Goal: Information Seeking & Learning: Learn about a topic

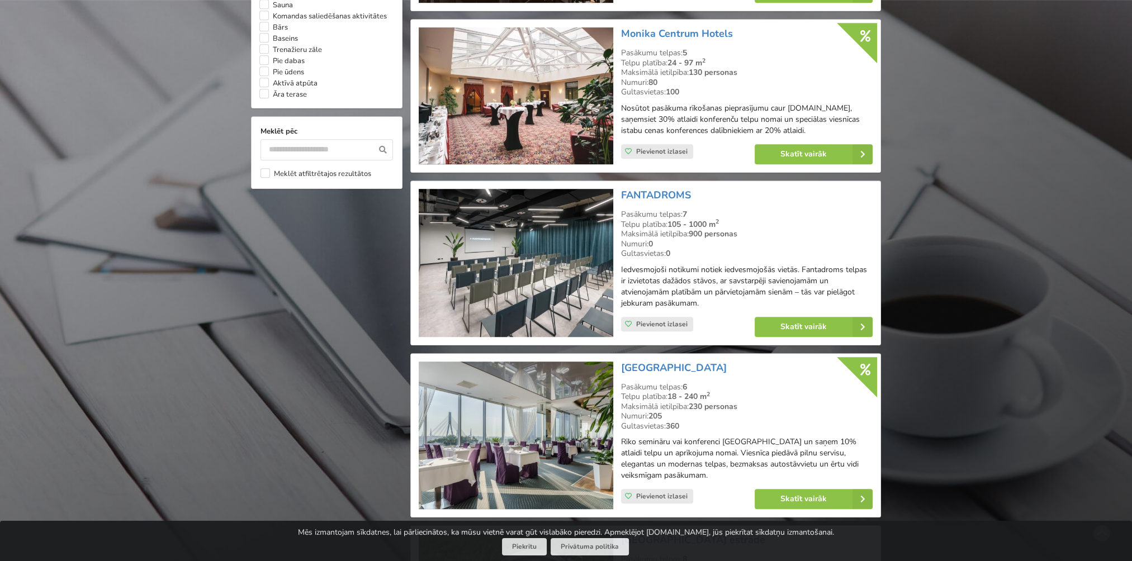
scroll to position [1118, 0]
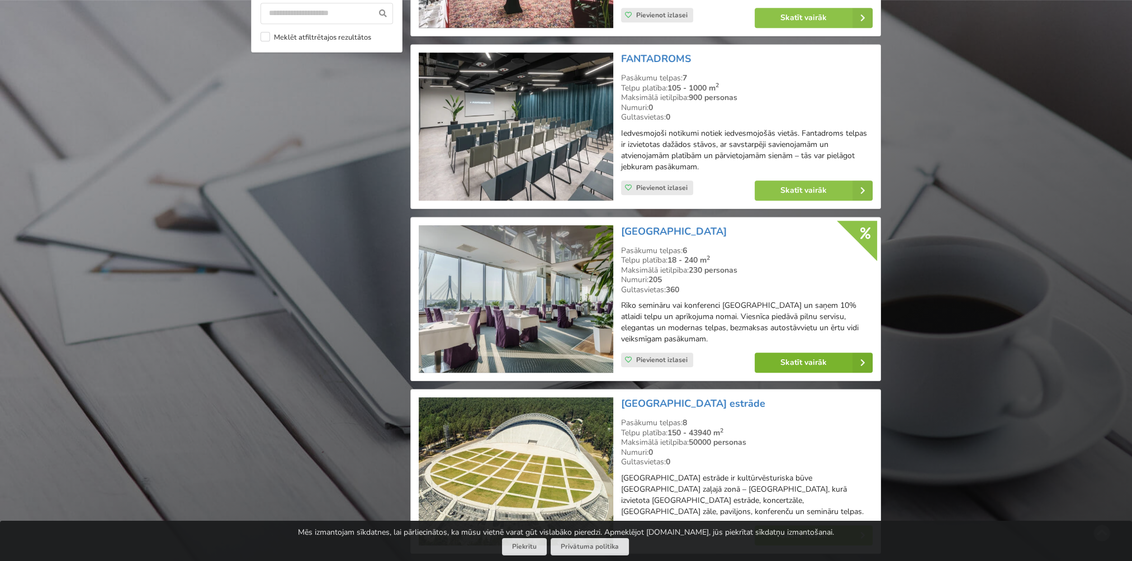
click at [803, 371] on link "Skatīt vairāk" at bounding box center [814, 363] width 118 height 20
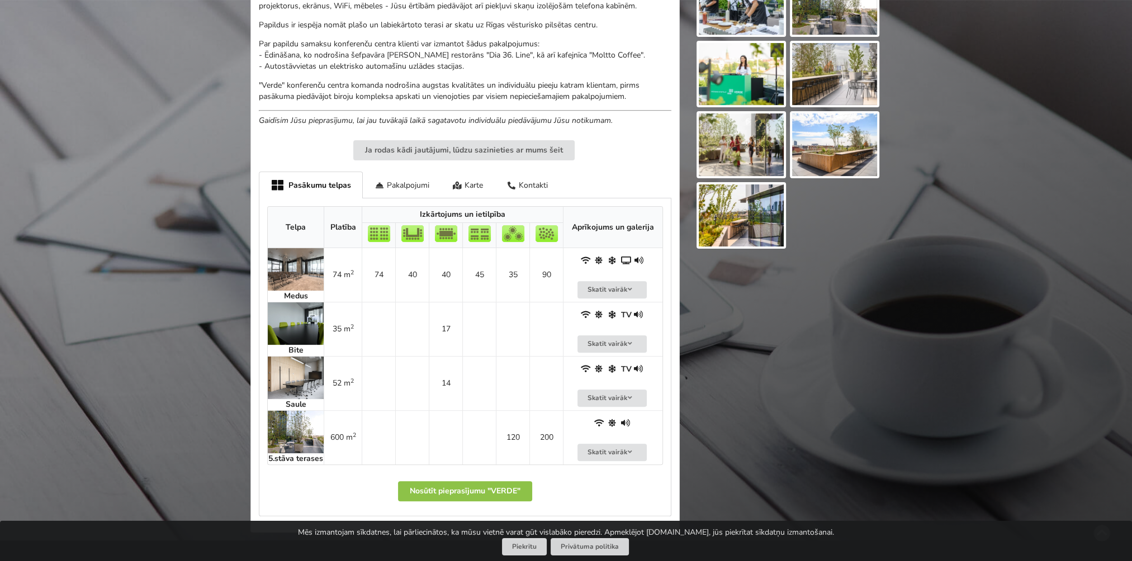
scroll to position [447, 0]
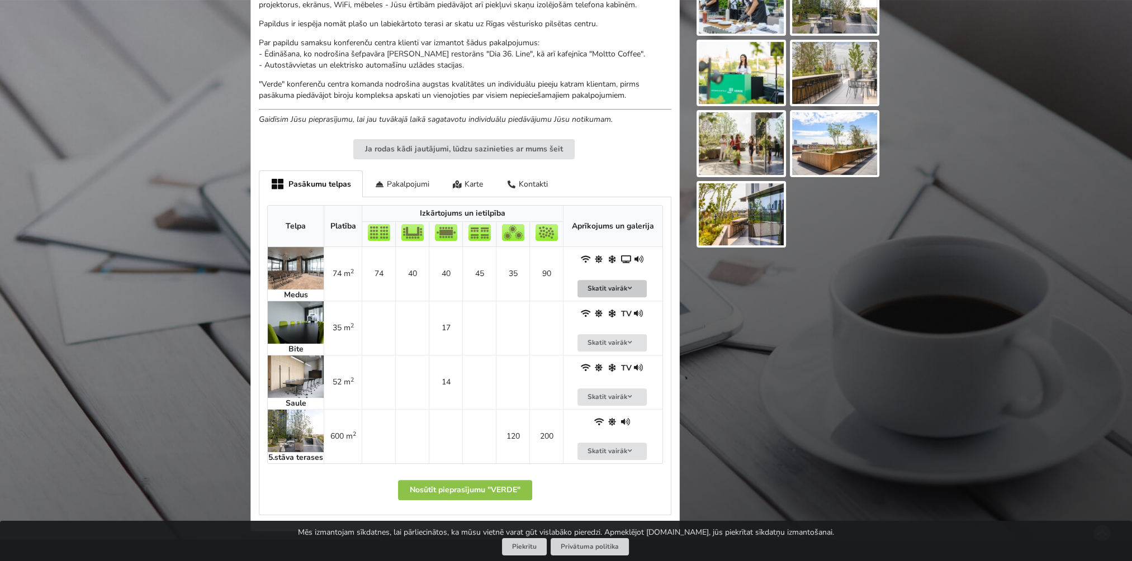
click at [619, 282] on button "Skatīt vairāk" at bounding box center [612, 288] width 69 height 17
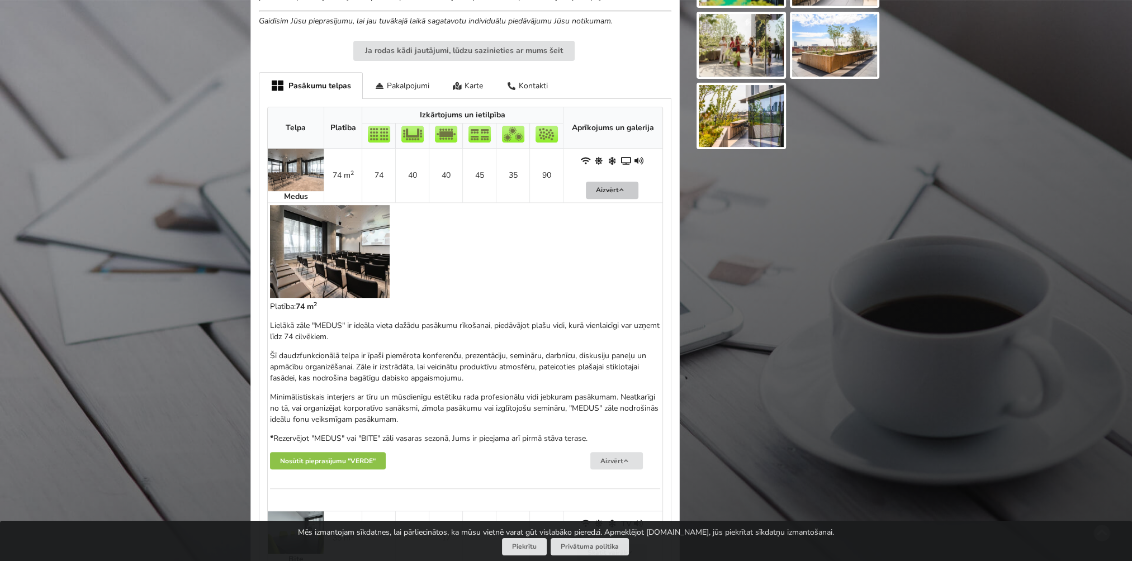
scroll to position [559, 0]
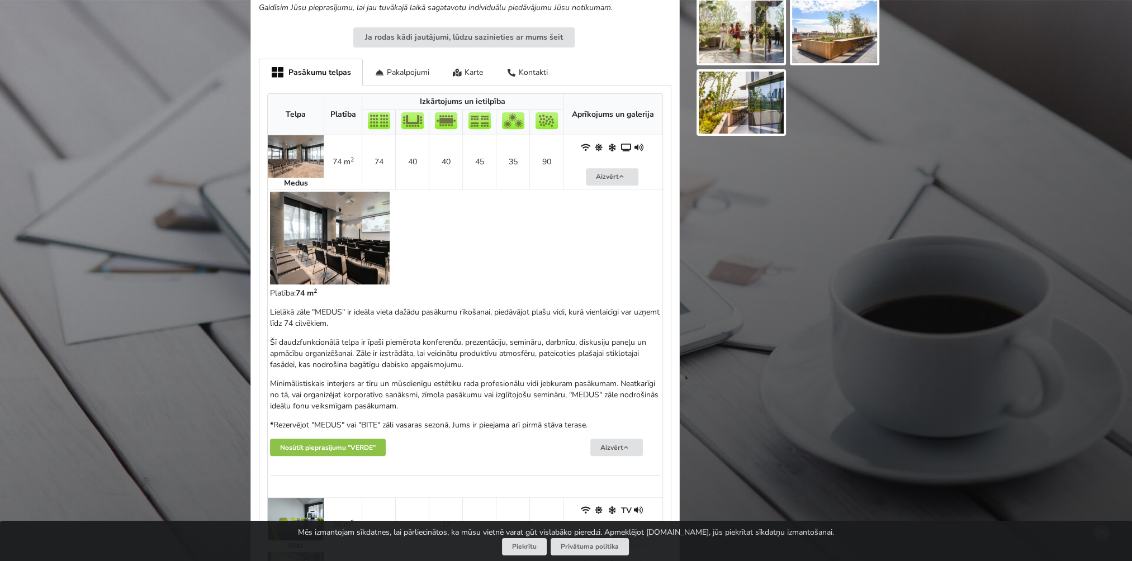
click at [334, 232] on img at bounding box center [330, 238] width 120 height 93
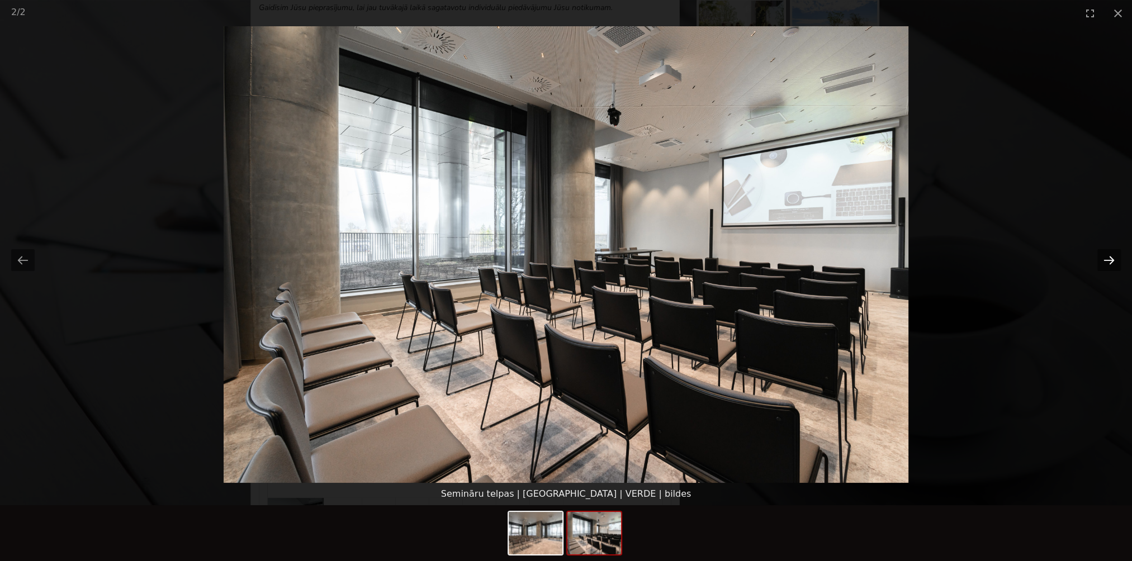
click at [1104, 260] on button "Next slide" at bounding box center [1109, 260] width 23 height 22
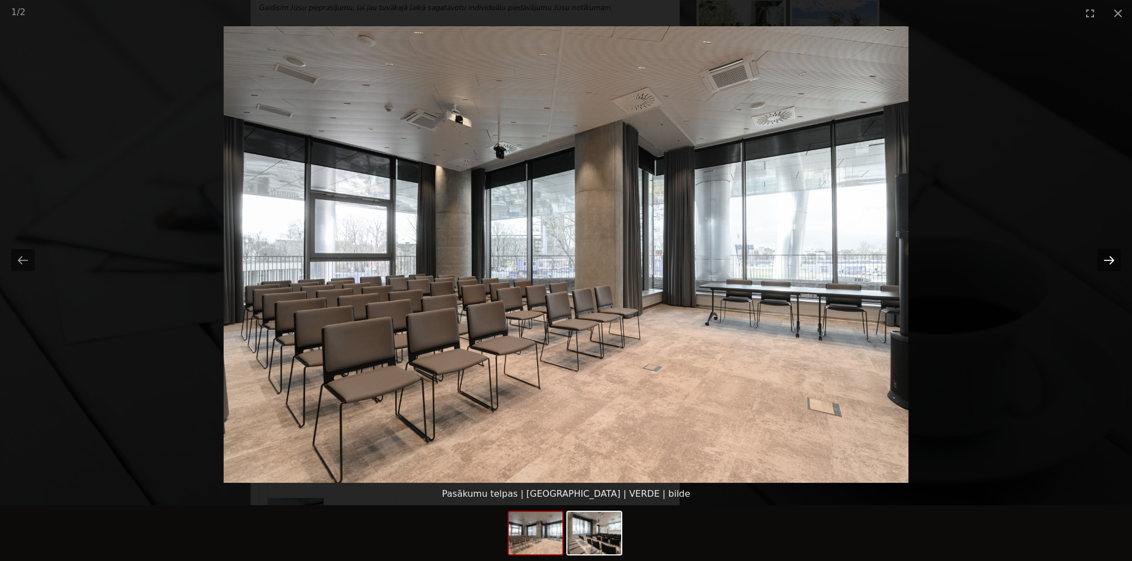
click at [1104, 260] on button "Next slide" at bounding box center [1109, 260] width 23 height 22
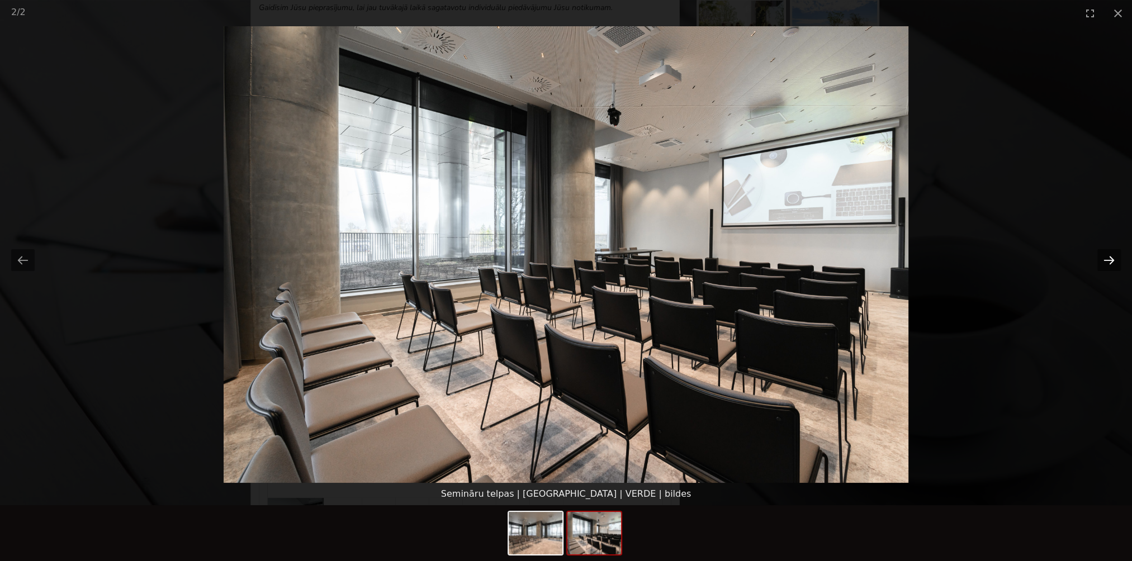
click at [1104, 260] on button "Next slide" at bounding box center [1109, 260] width 23 height 22
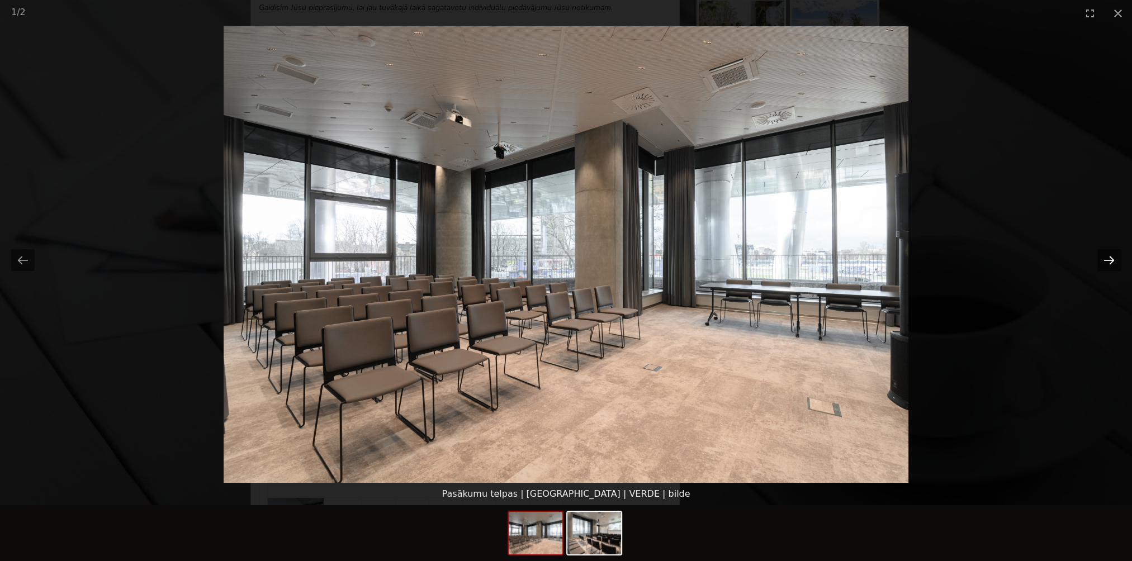
click at [1104, 260] on button "Next slide" at bounding box center [1109, 260] width 23 height 22
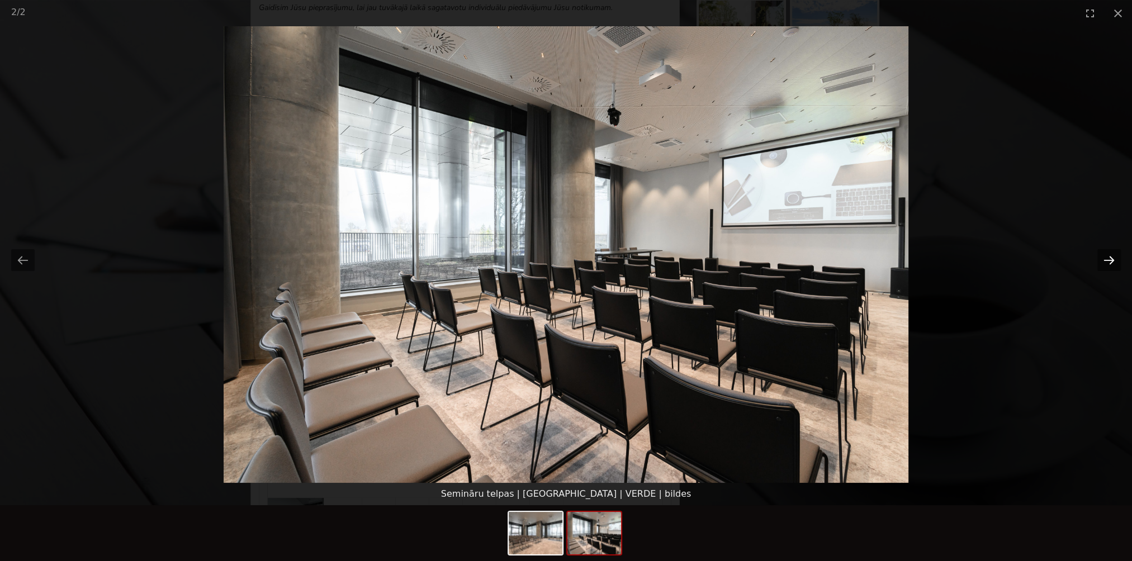
click at [1104, 260] on button "Next slide" at bounding box center [1109, 260] width 23 height 22
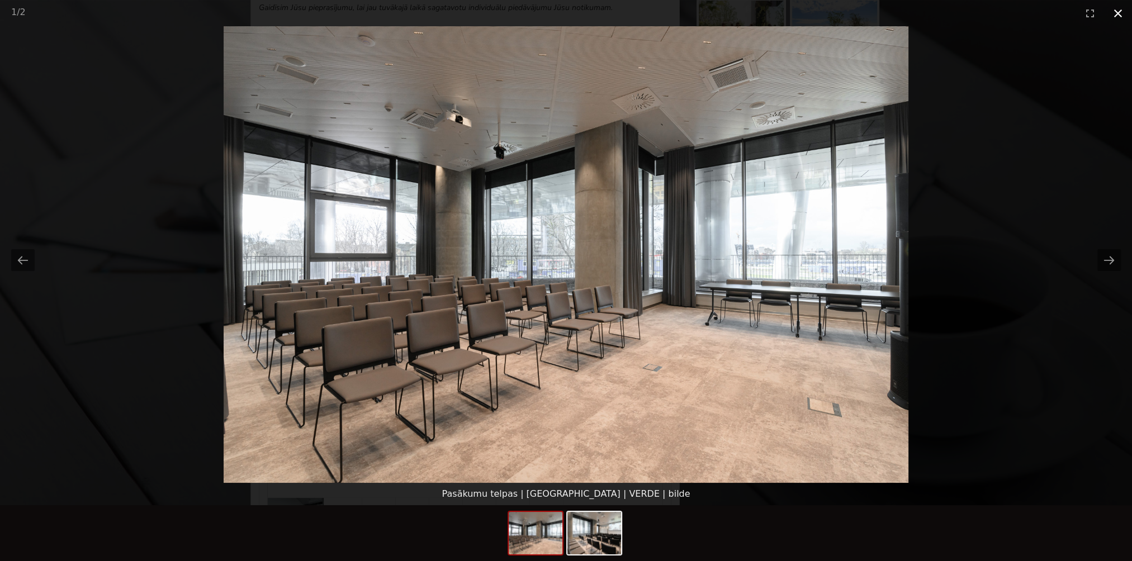
click at [1117, 16] on button "Close gallery" at bounding box center [1118, 13] width 28 height 26
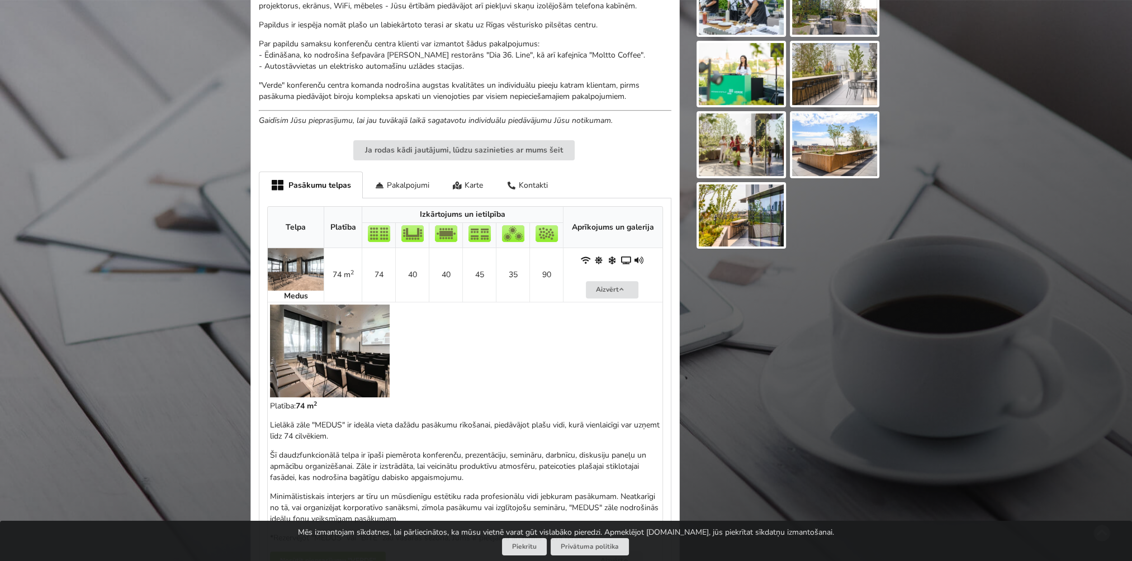
scroll to position [280, 0]
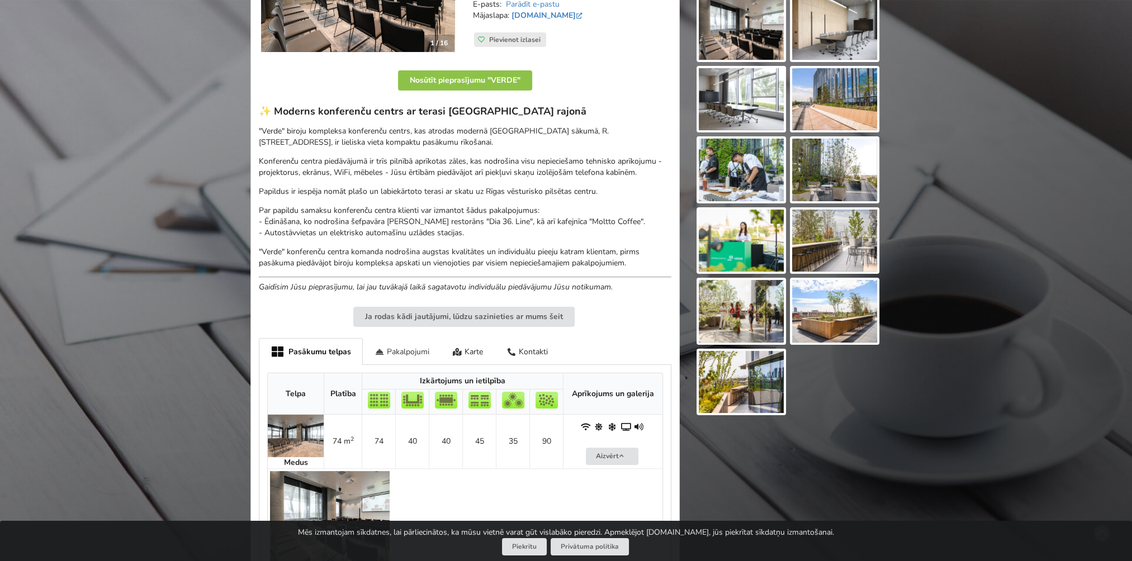
click at [404, 357] on div "Pakalpojumi" at bounding box center [402, 351] width 78 height 26
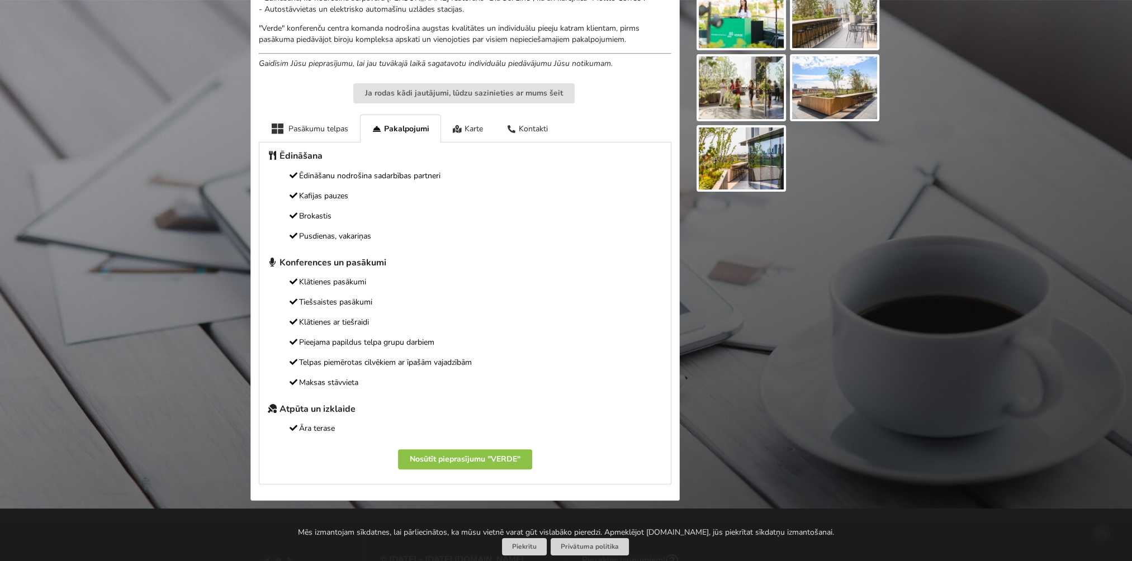
scroll to position [559, 0]
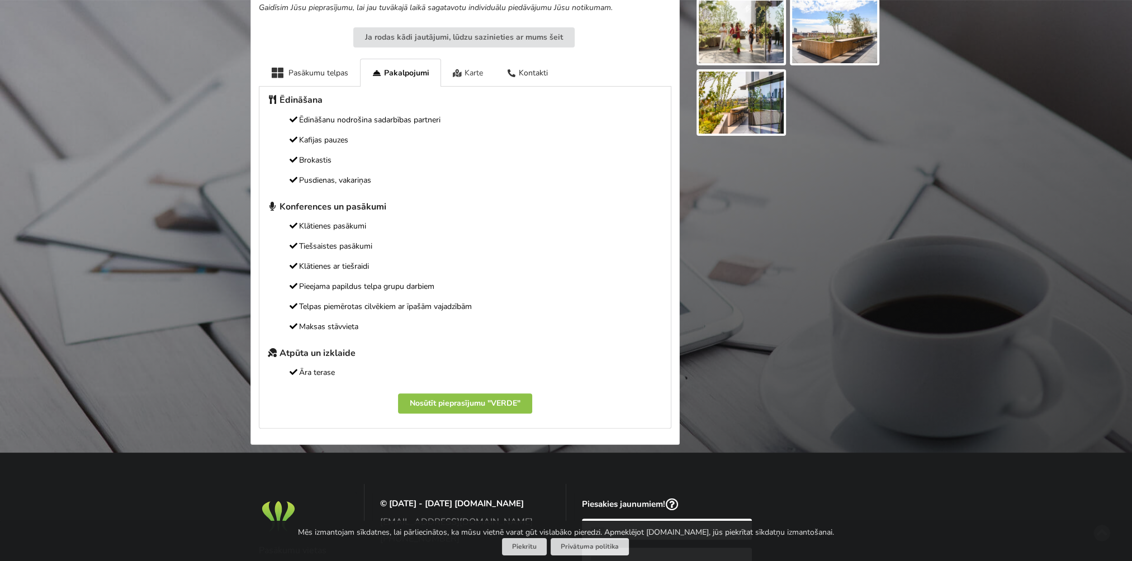
click at [481, 76] on div "Karte" at bounding box center [468, 72] width 54 height 27
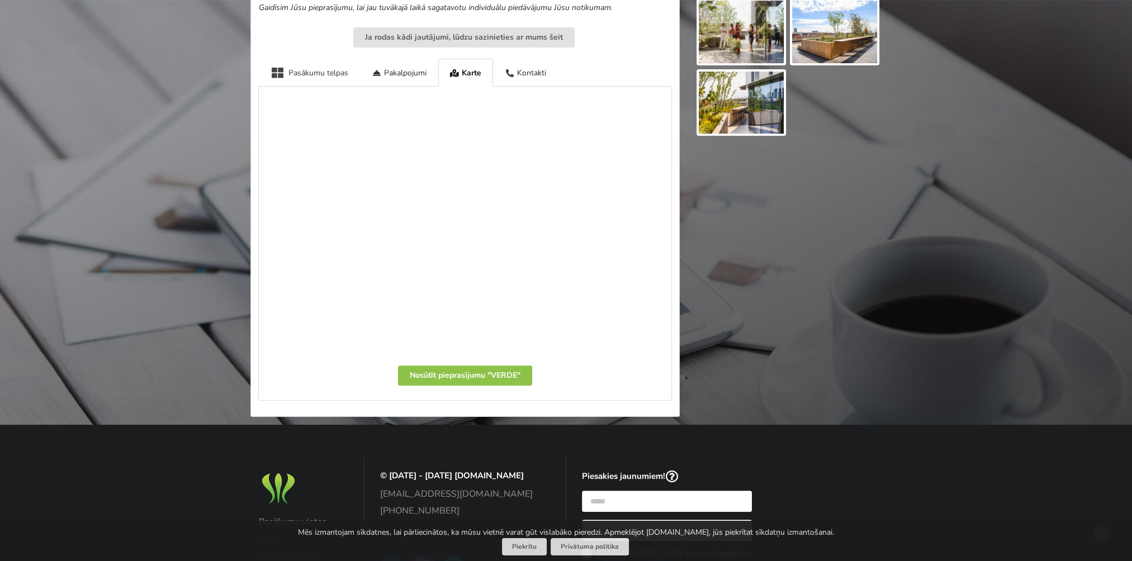
click at [330, 76] on div "Pasākumu telpas" at bounding box center [309, 72] width 101 height 27
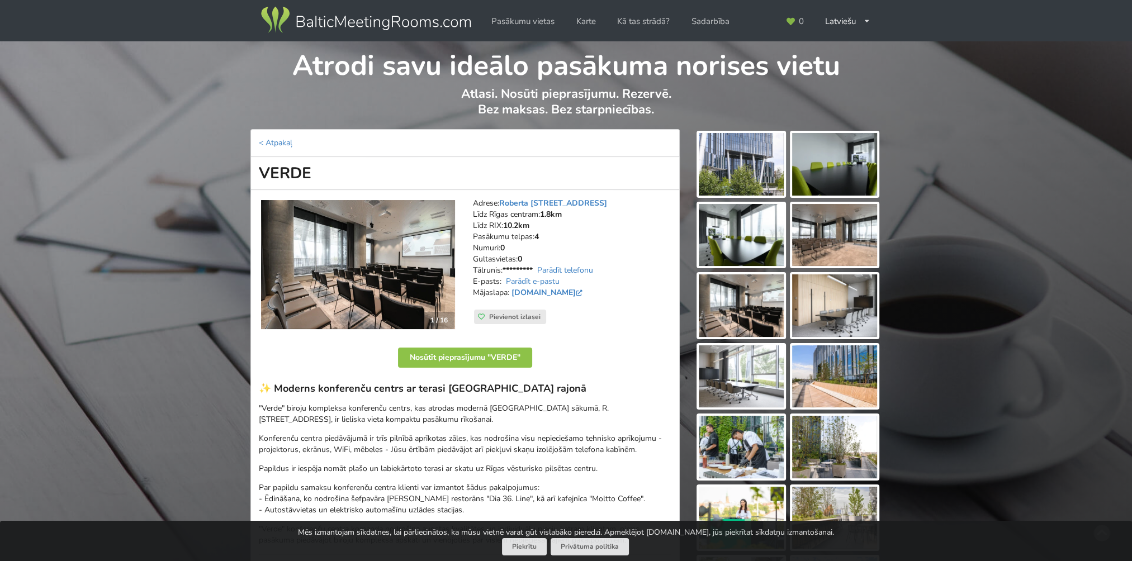
scroll to position [0, 0]
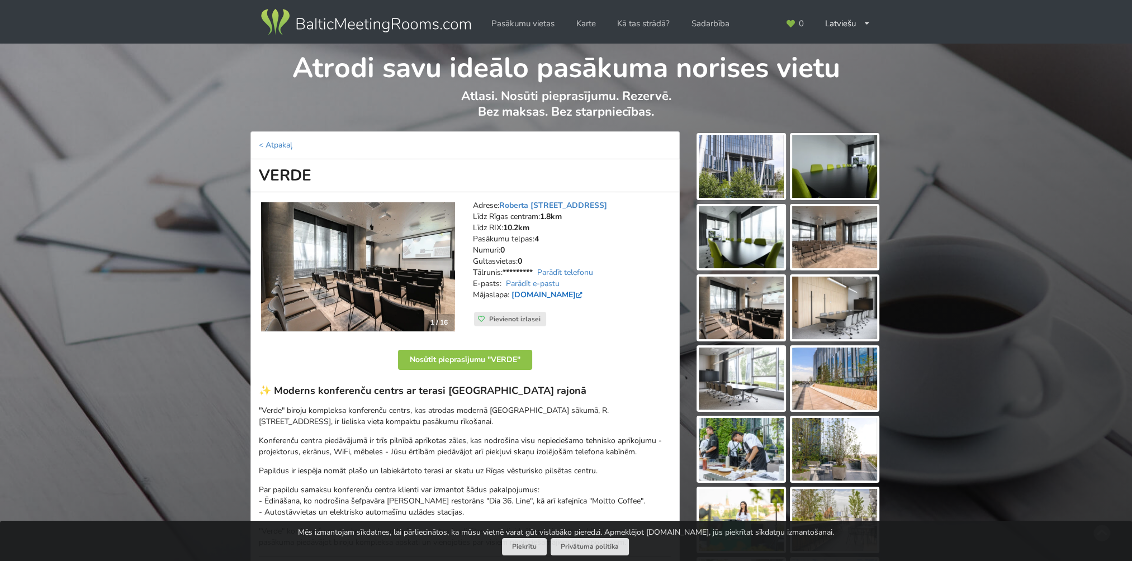
click at [523, 293] on link "verde.lv" at bounding box center [548, 295] width 73 height 11
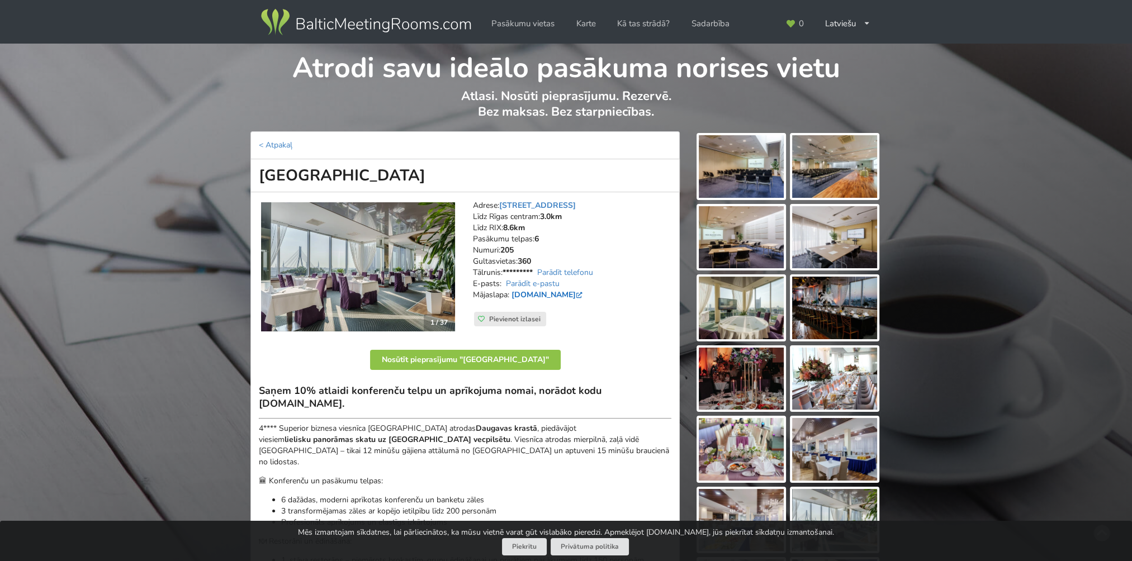
click at [536, 295] on link "www.islandehotel.lv" at bounding box center [548, 295] width 73 height 11
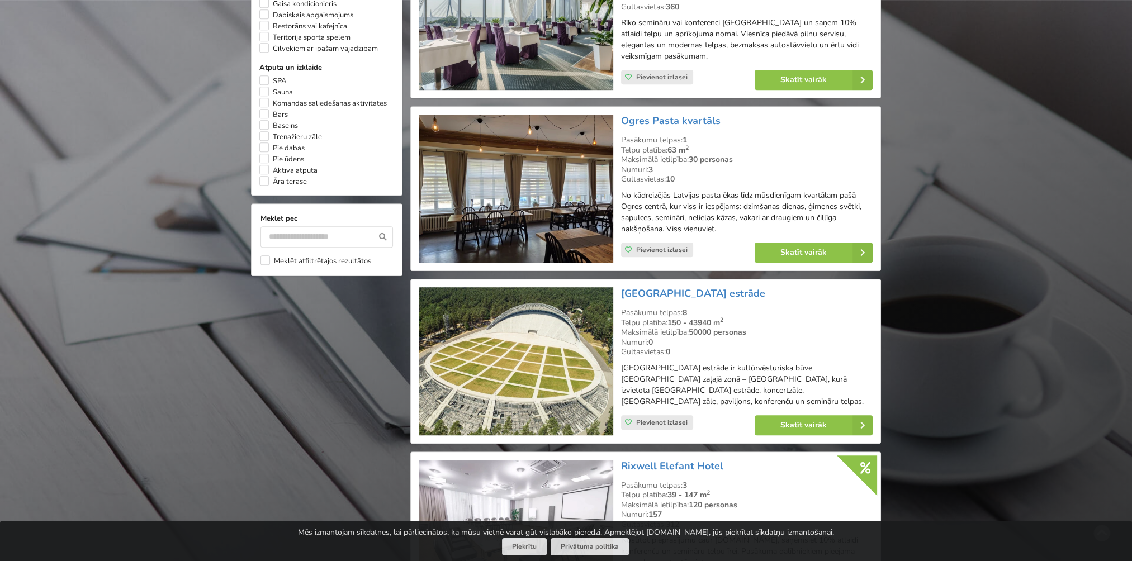
scroll to position [950, 0]
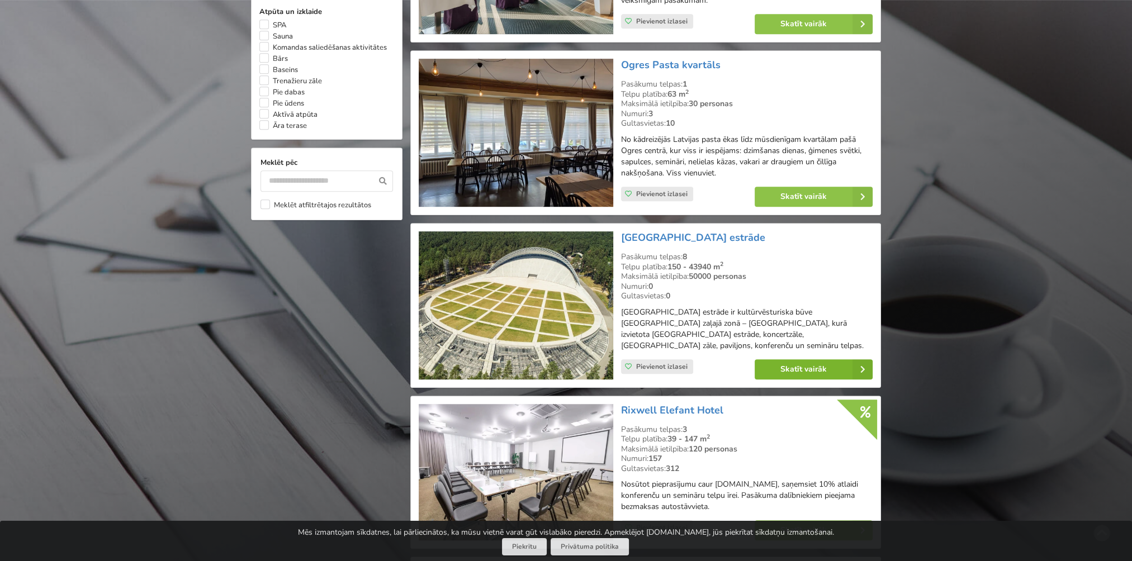
click at [857, 360] on icon at bounding box center [863, 370] width 20 height 20
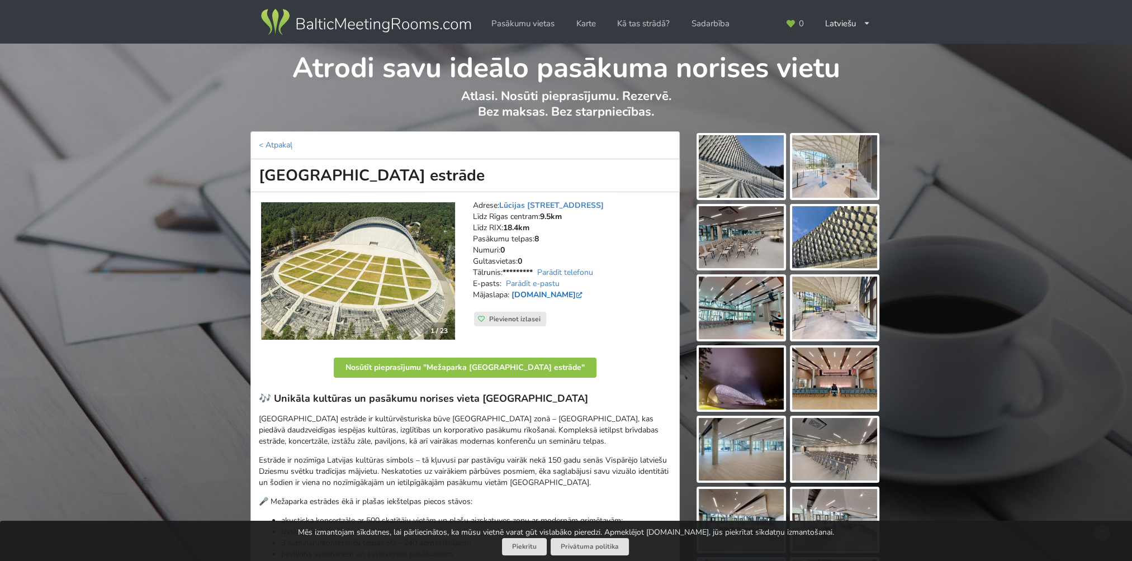
click at [549, 297] on link "[DOMAIN_NAME]" at bounding box center [548, 295] width 73 height 11
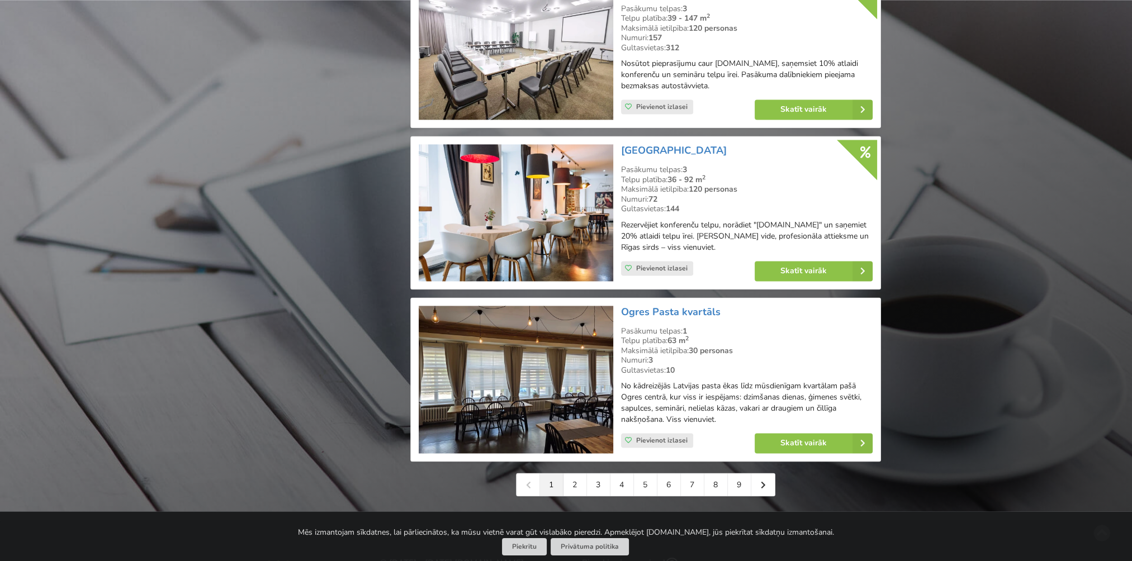
scroll to position [2348, 0]
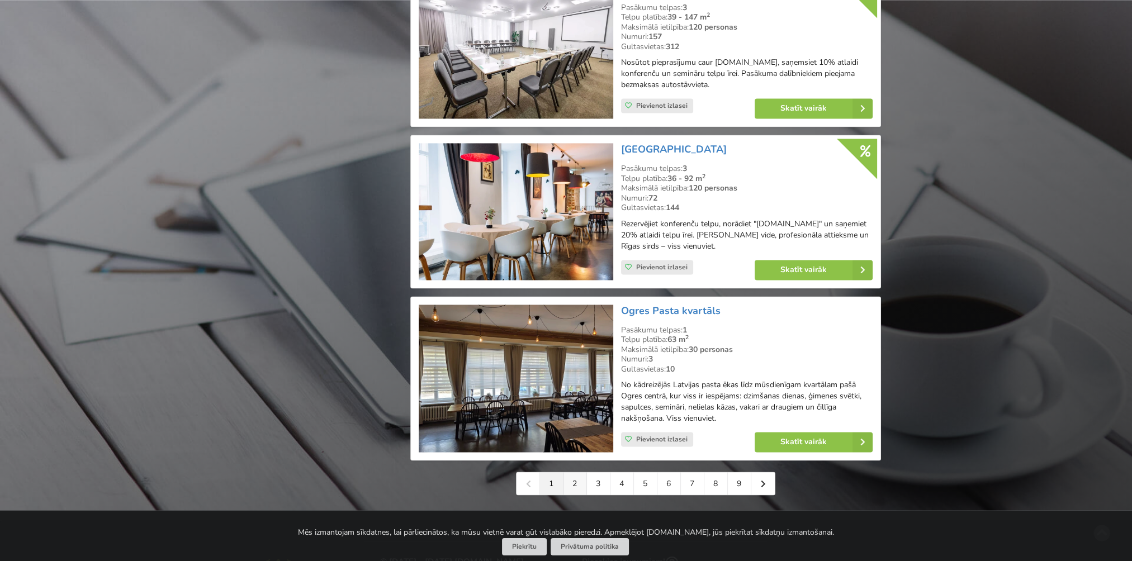
click at [584, 485] on link "2" at bounding box center [575, 483] width 23 height 22
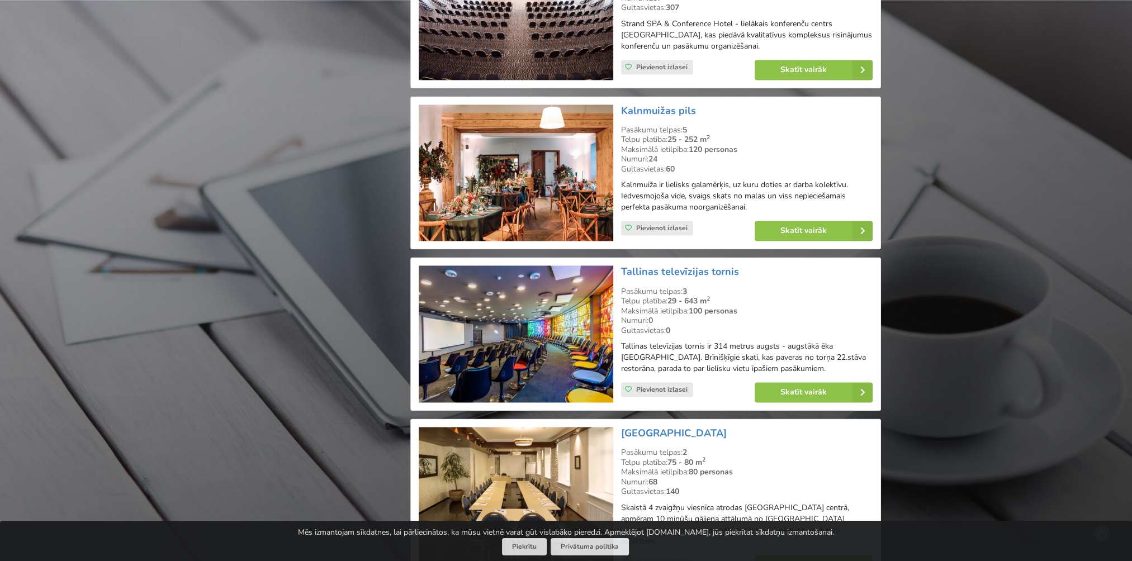
scroll to position [2348, 0]
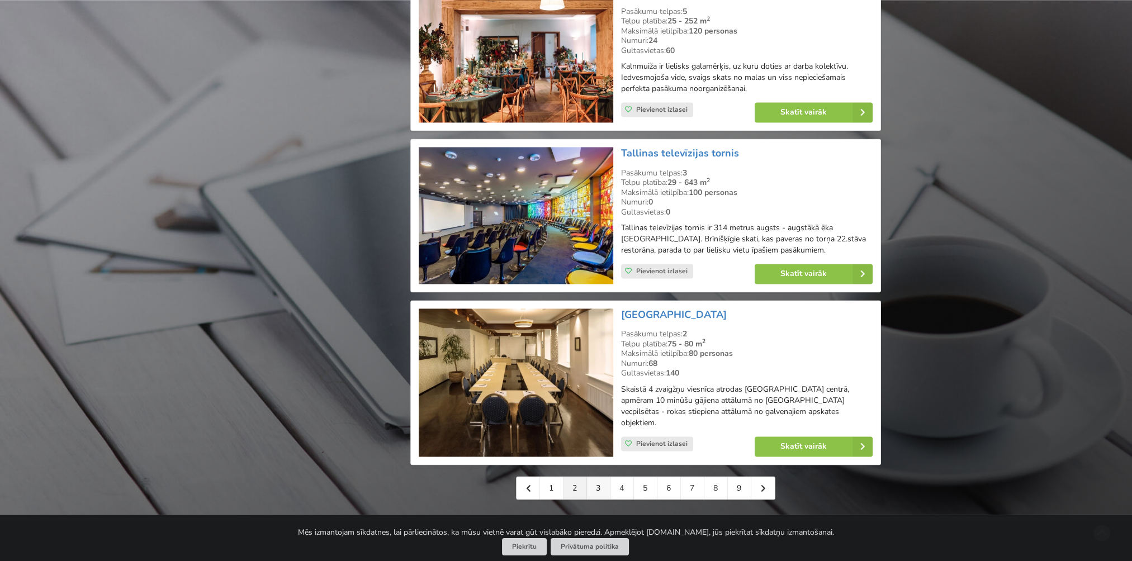
click at [595, 477] on link "3" at bounding box center [598, 488] width 23 height 22
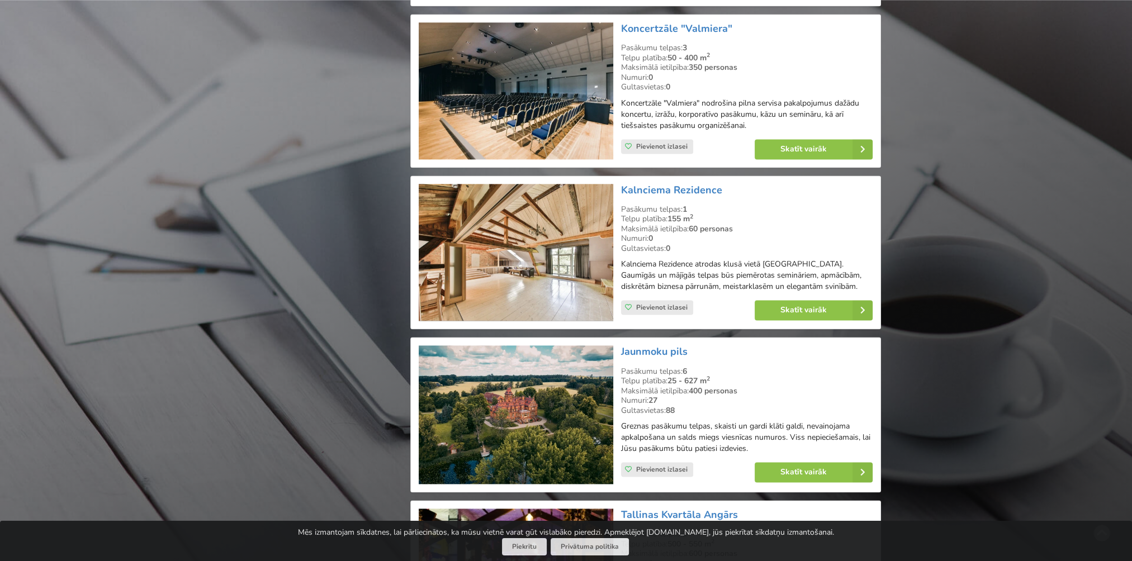
scroll to position [2292, 0]
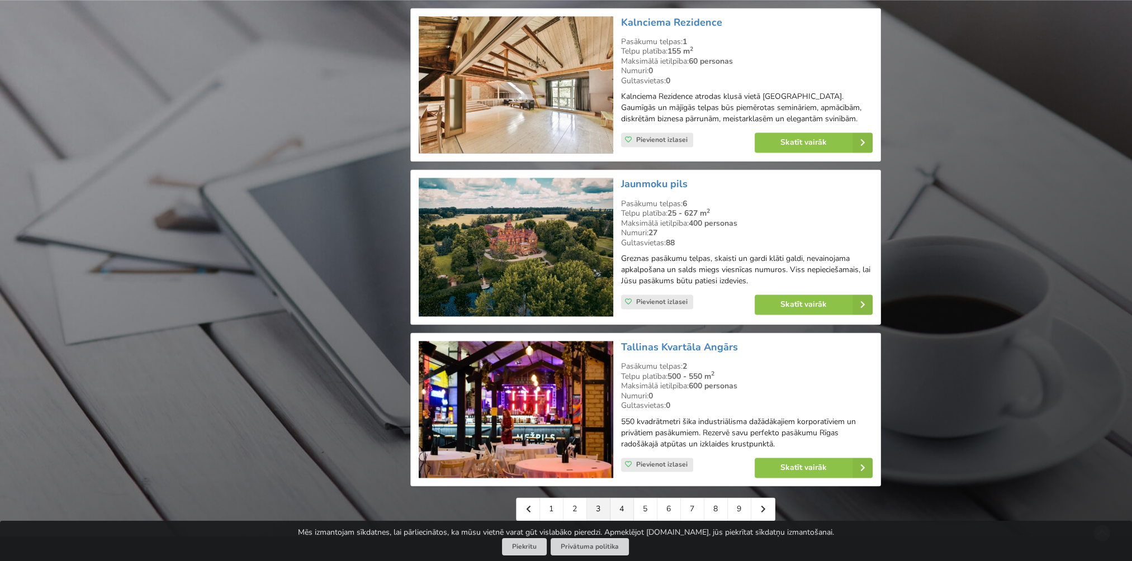
click at [627, 498] on link "4" at bounding box center [622, 509] width 23 height 22
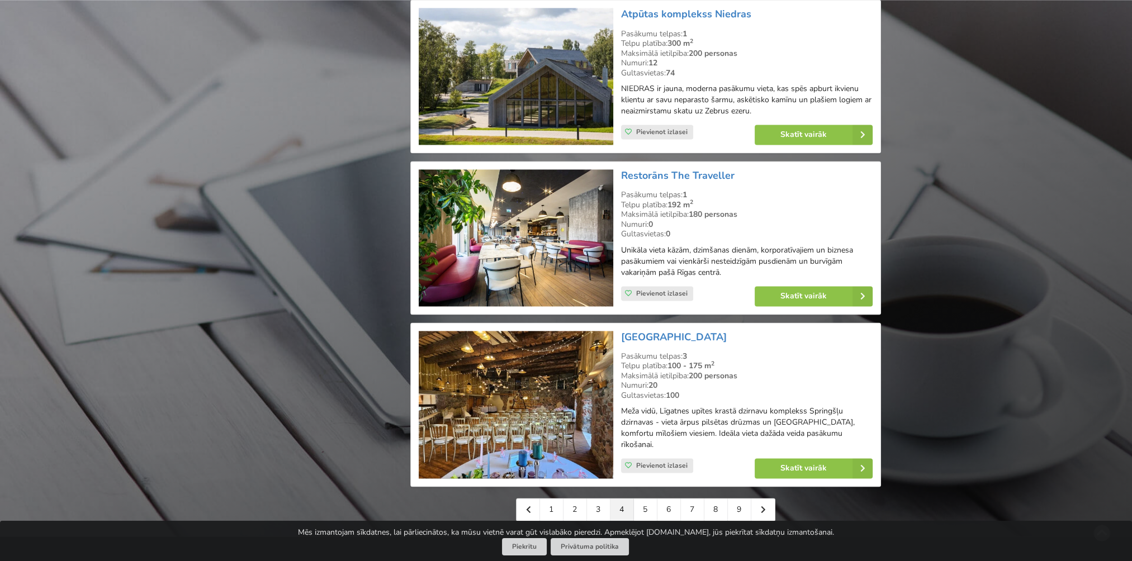
scroll to position [2292, 0]
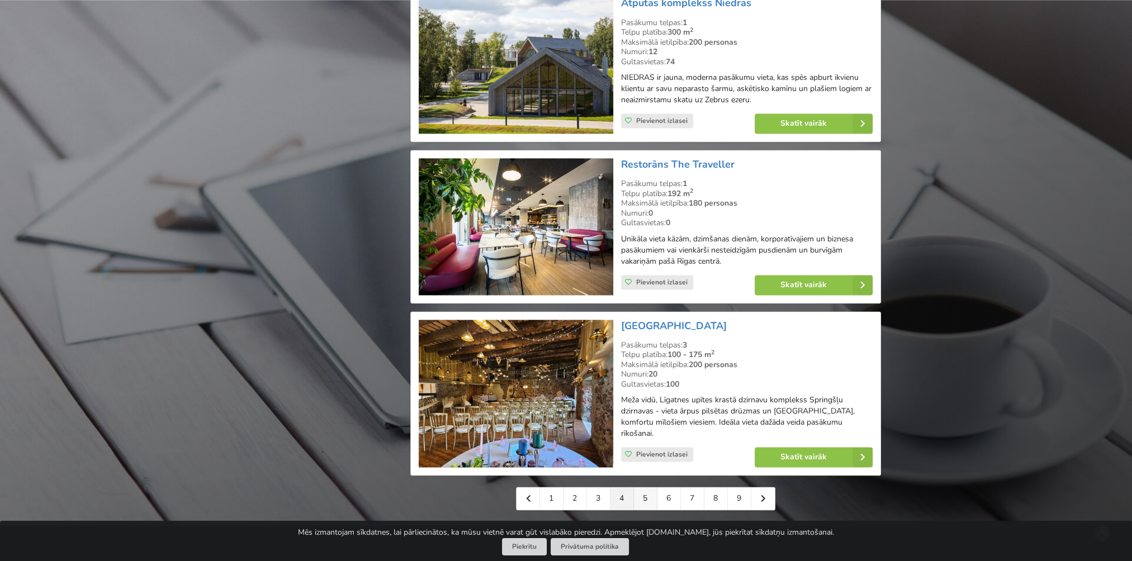
click at [646, 488] on link "5" at bounding box center [645, 499] width 23 height 22
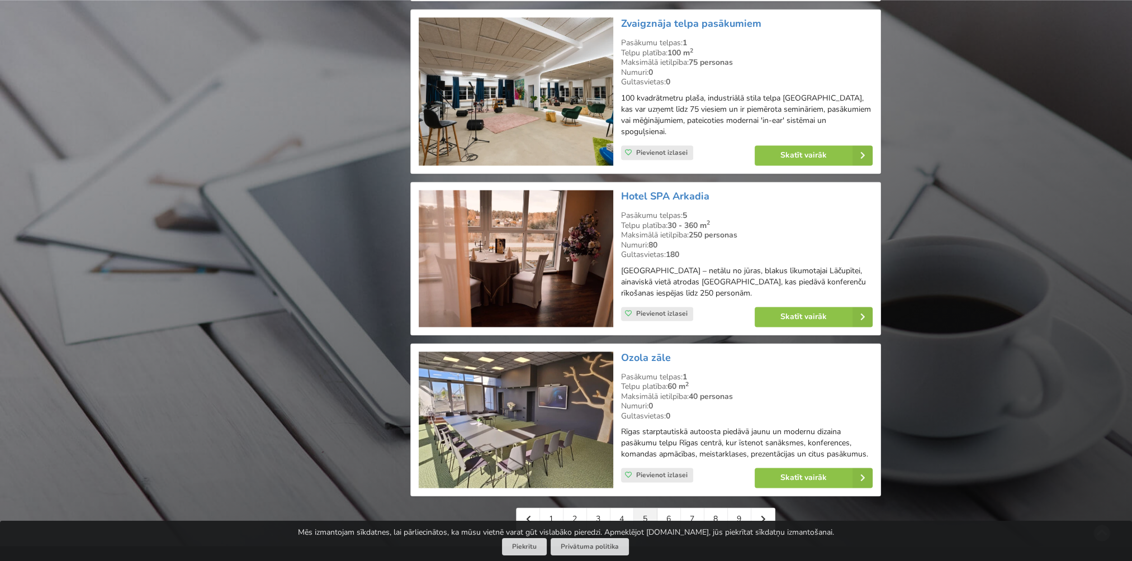
scroll to position [2292, 0]
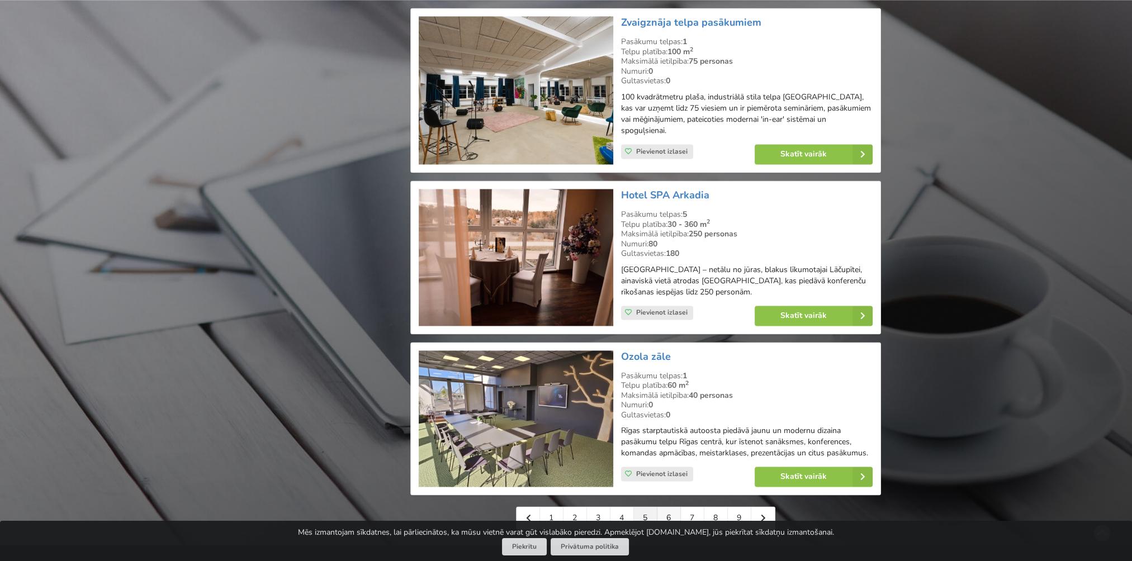
click at [675, 507] on link "6" at bounding box center [669, 518] width 23 height 22
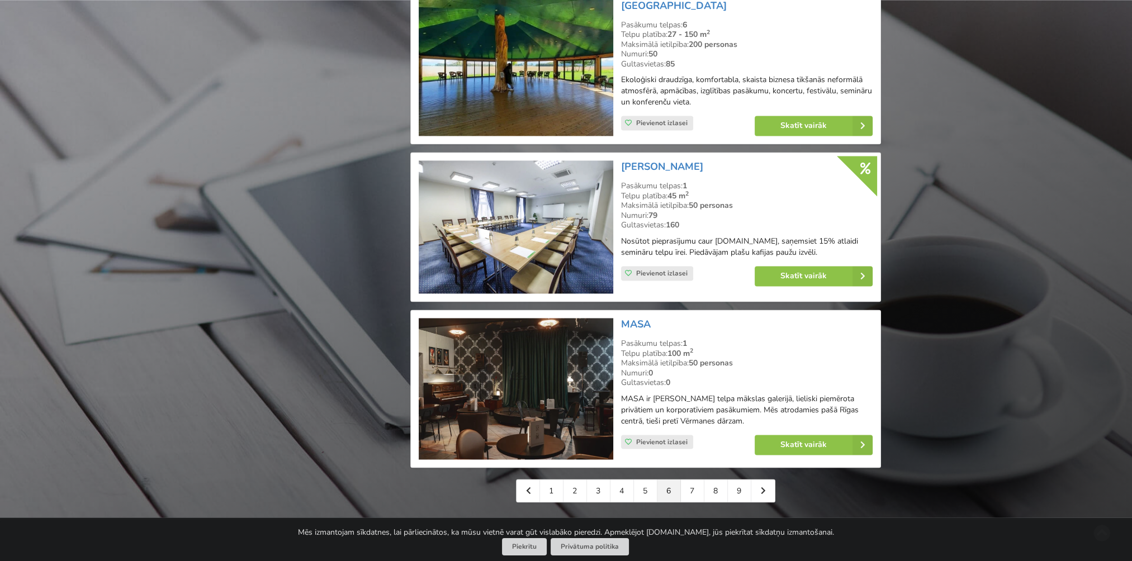
scroll to position [2348, 0]
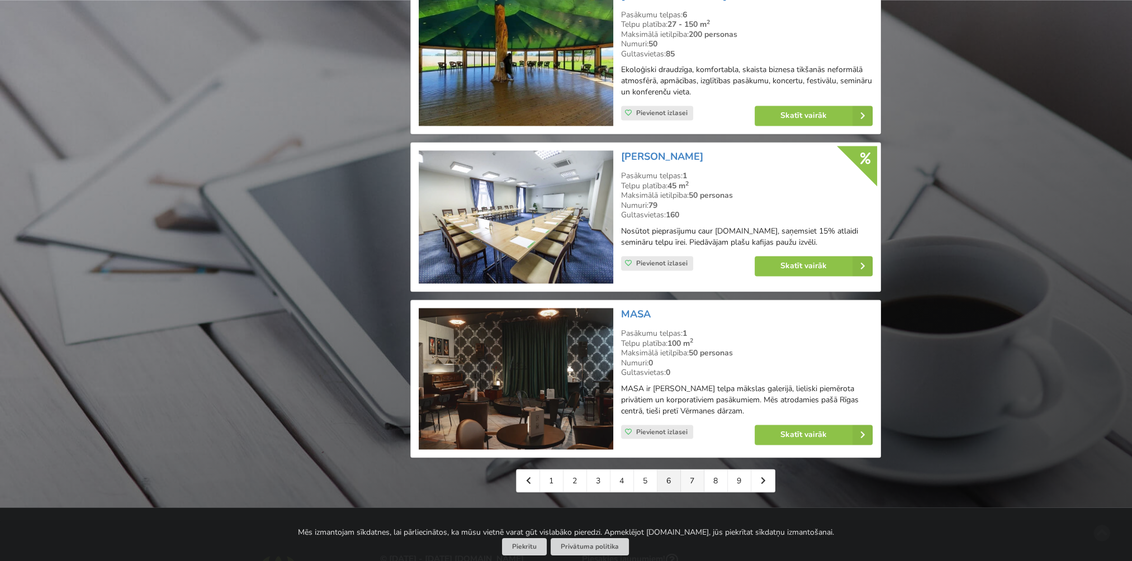
click at [687, 470] on link "7" at bounding box center [692, 481] width 23 height 22
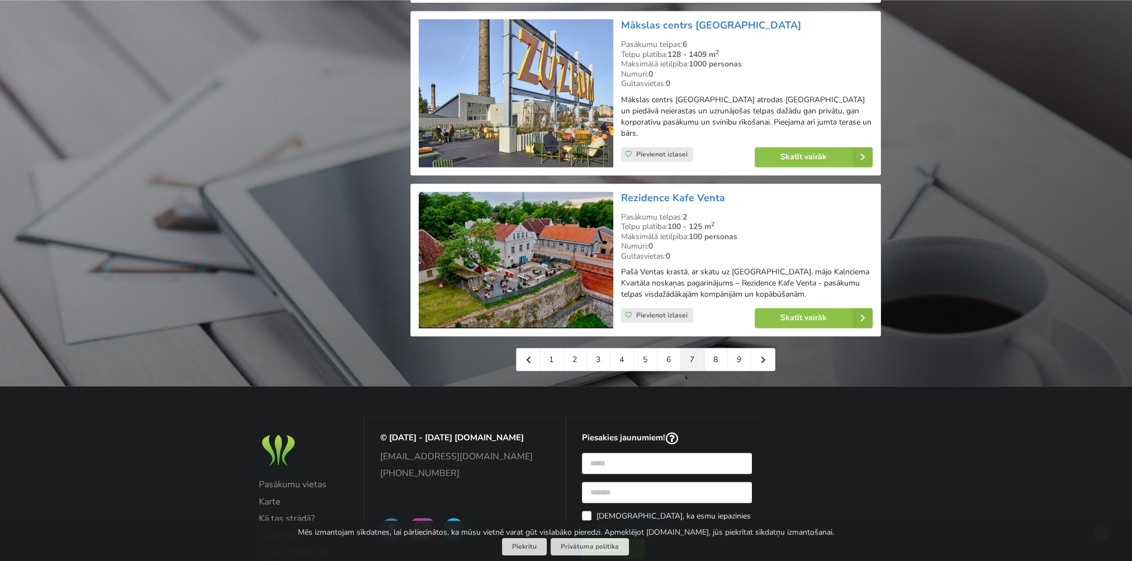
scroll to position [2516, 0]
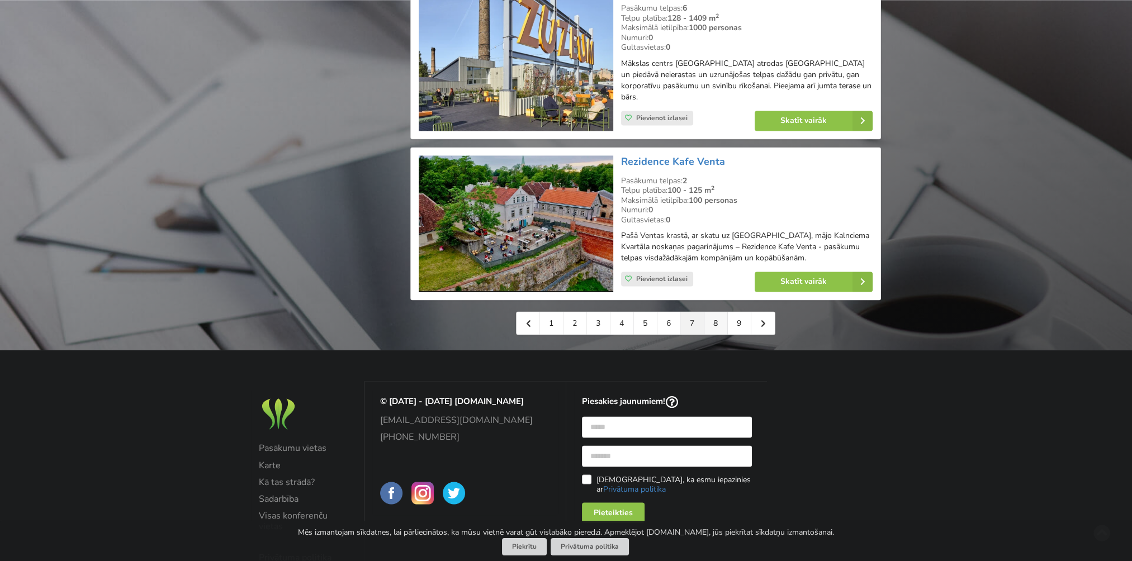
click at [710, 312] on link "8" at bounding box center [715, 323] width 23 height 22
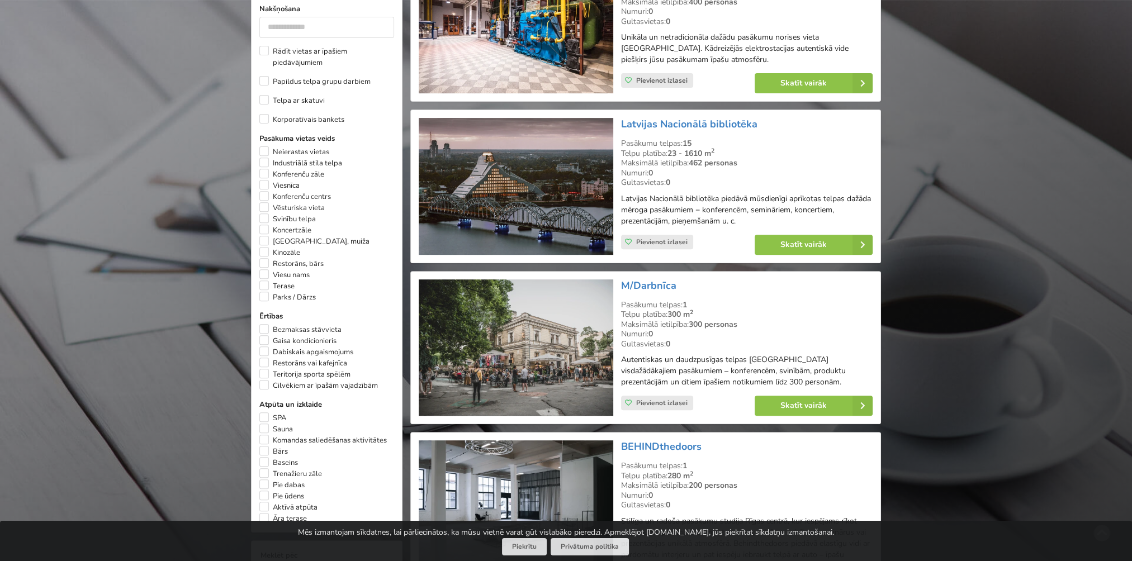
scroll to position [559, 0]
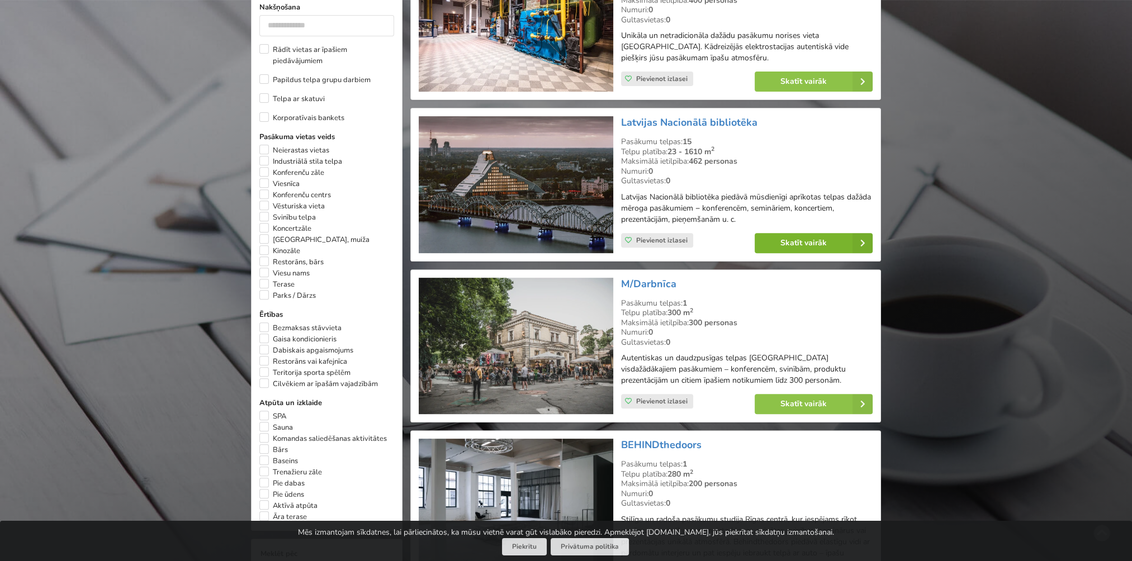
click at [861, 238] on icon at bounding box center [863, 243] width 20 height 20
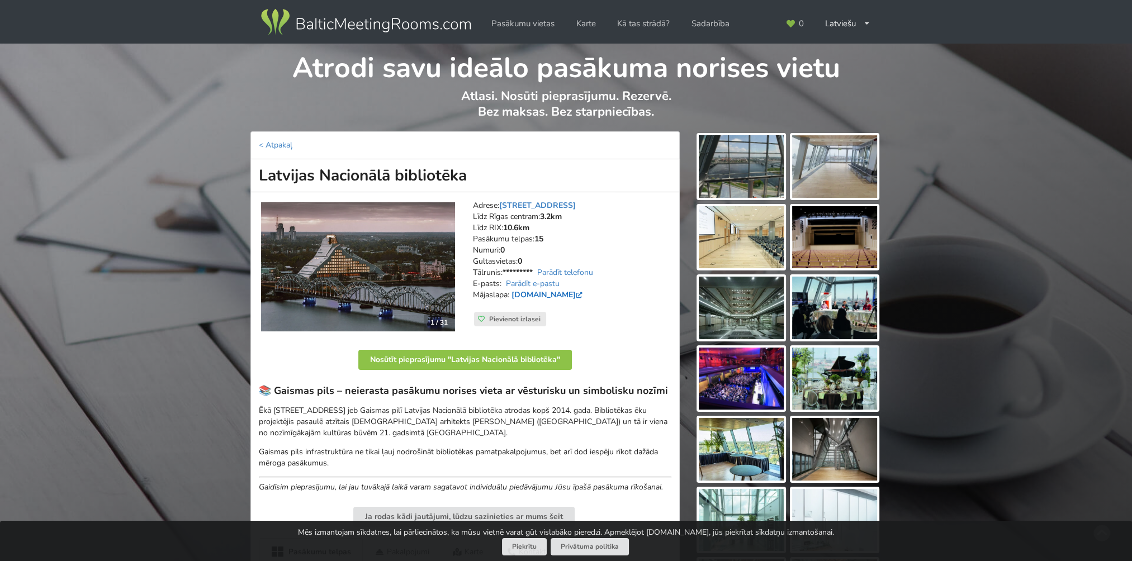
click at [523, 295] on link "[DOMAIN_NAME]" at bounding box center [548, 295] width 73 height 11
